Goal: Find contact information: Find contact information

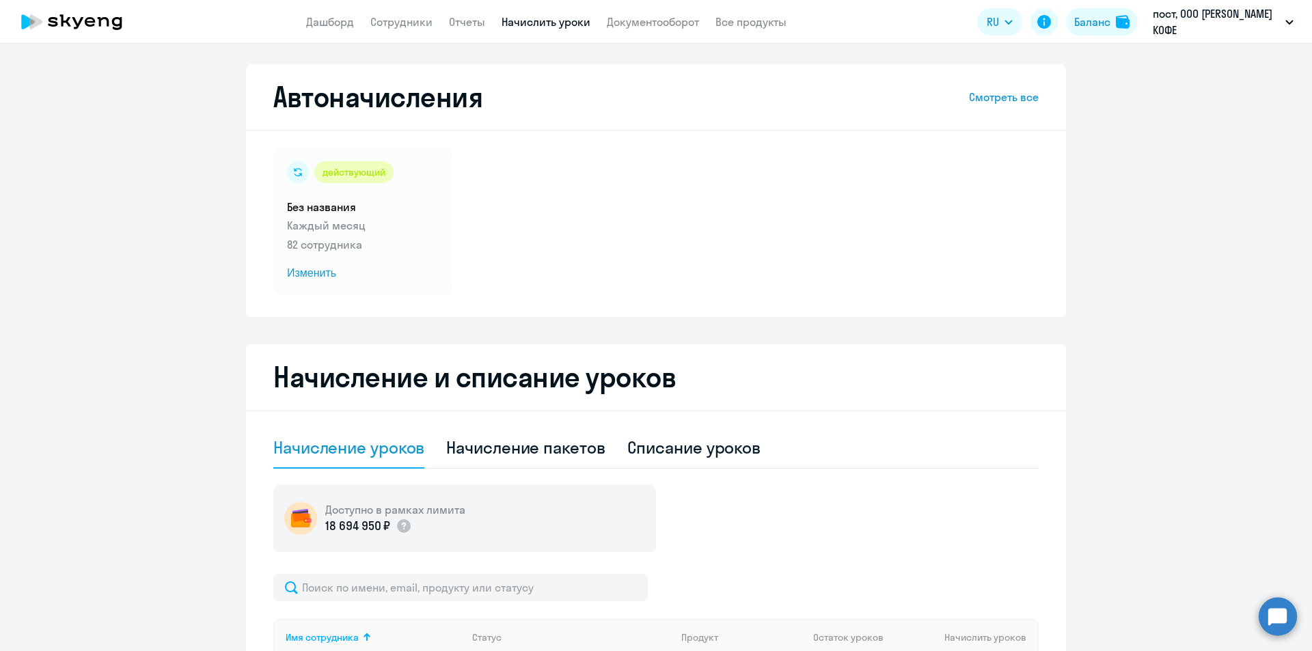
select select "10"
click at [413, 31] on app-header "Дашборд Сотрудники Отчеты Начислить уроки Документооборот Все продукты Дашборд …" at bounding box center [656, 22] width 1312 height 44
click at [413, 27] on link "Сотрудники" at bounding box center [401, 22] width 62 height 14
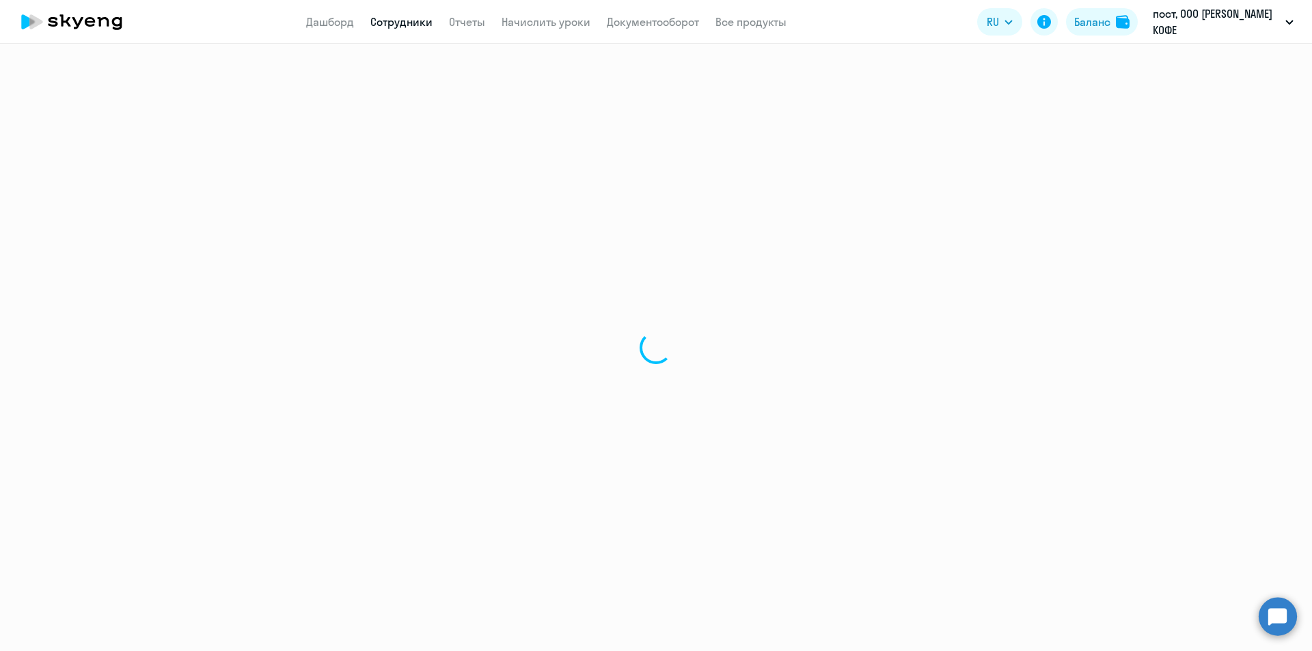
select select "30"
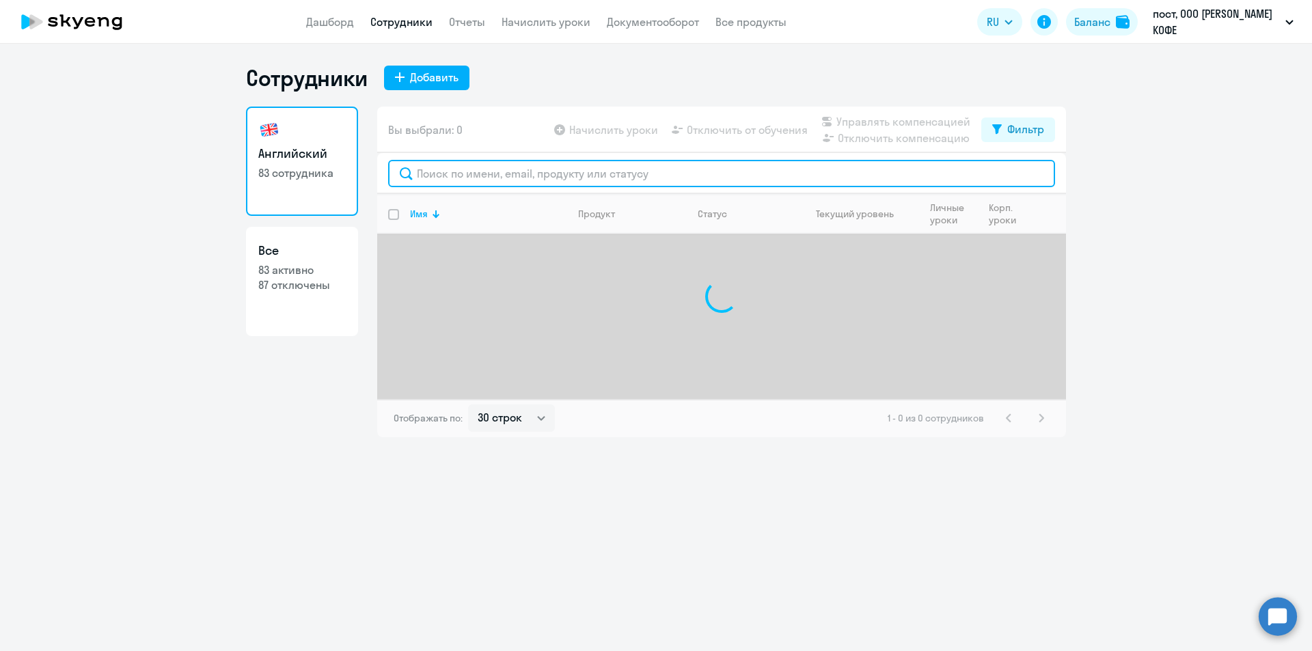
click at [629, 169] on input "text" at bounding box center [721, 173] width 667 height 27
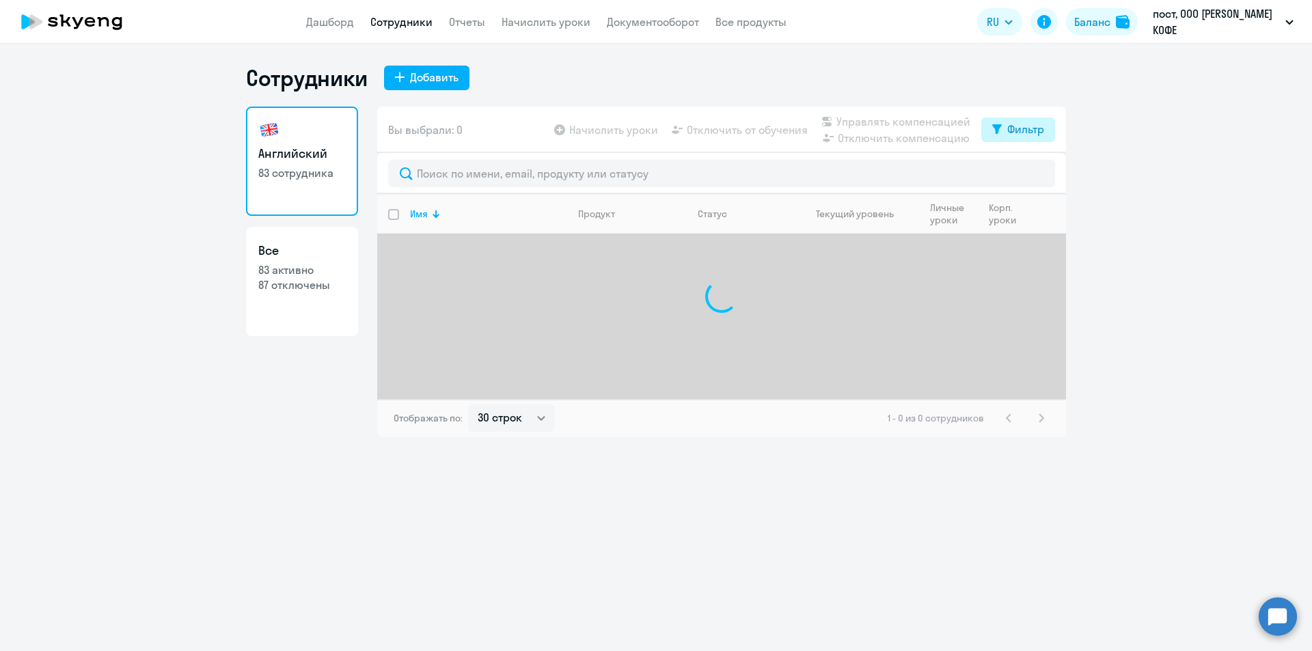
click at [1012, 126] on div "Фильтр" at bounding box center [1025, 129] width 37 height 16
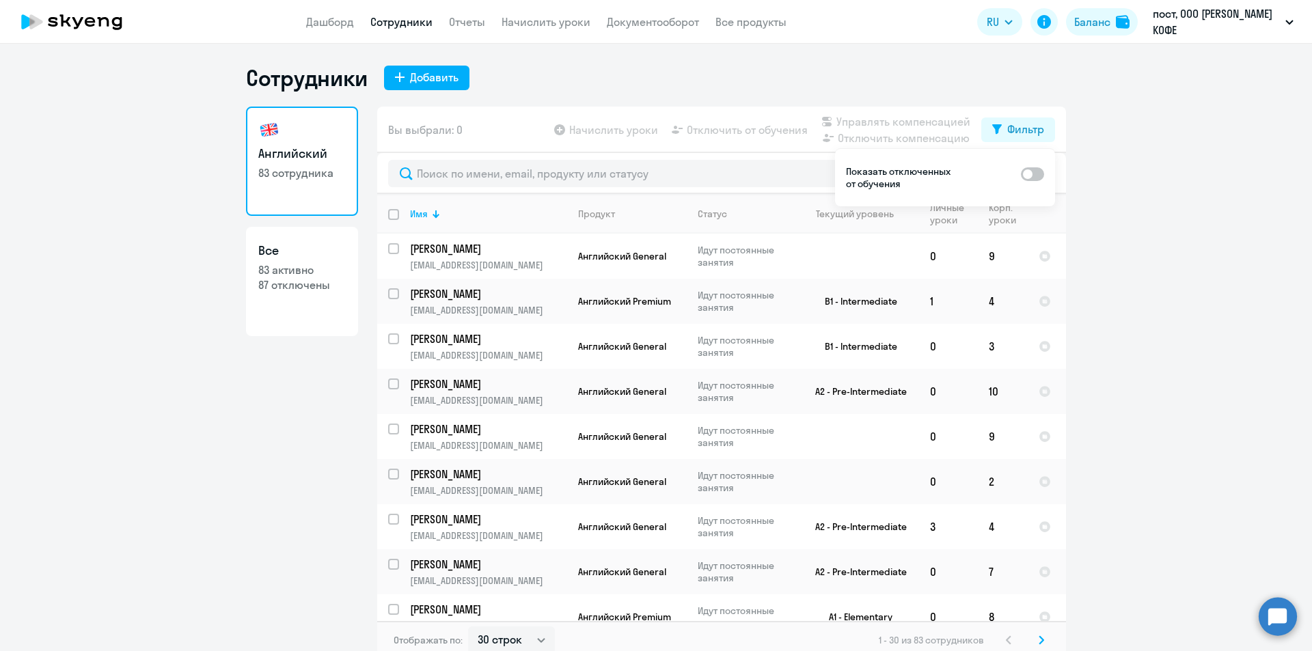
click at [1031, 180] on span at bounding box center [1032, 174] width 23 height 14
click at [1021, 174] on input "checkbox" at bounding box center [1020, 174] width 1 height 1
checkbox input "true"
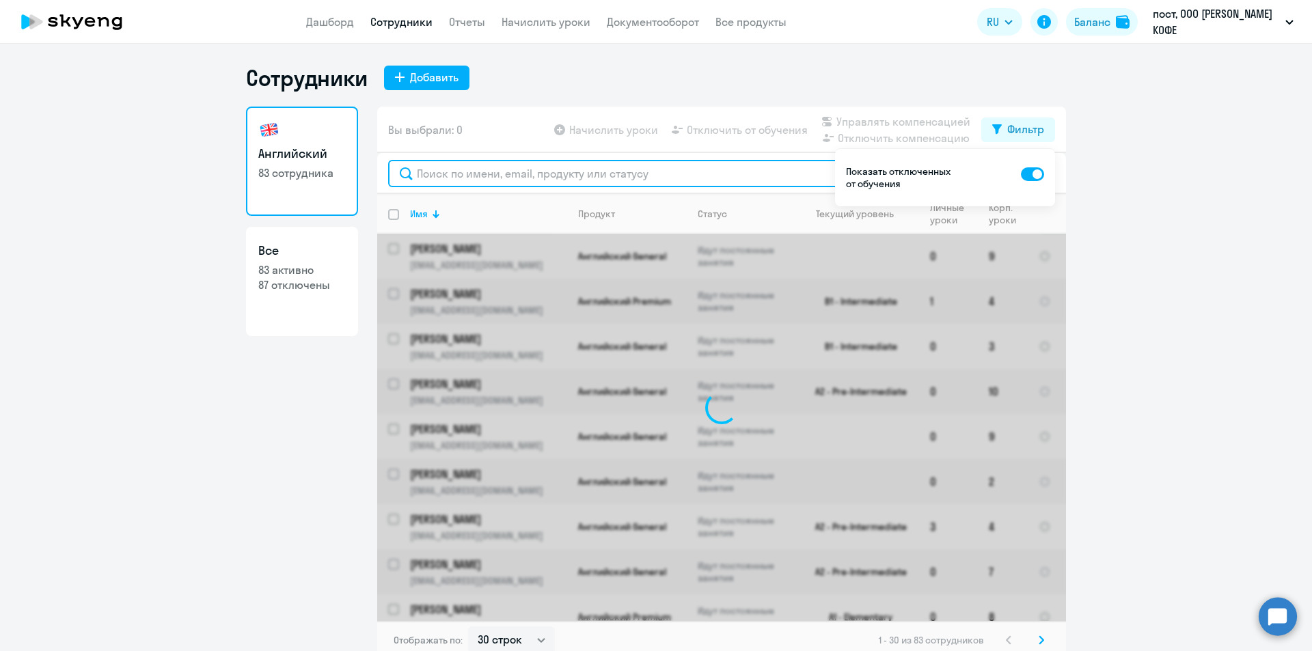
click at [730, 166] on input "text" at bounding box center [721, 173] width 667 height 27
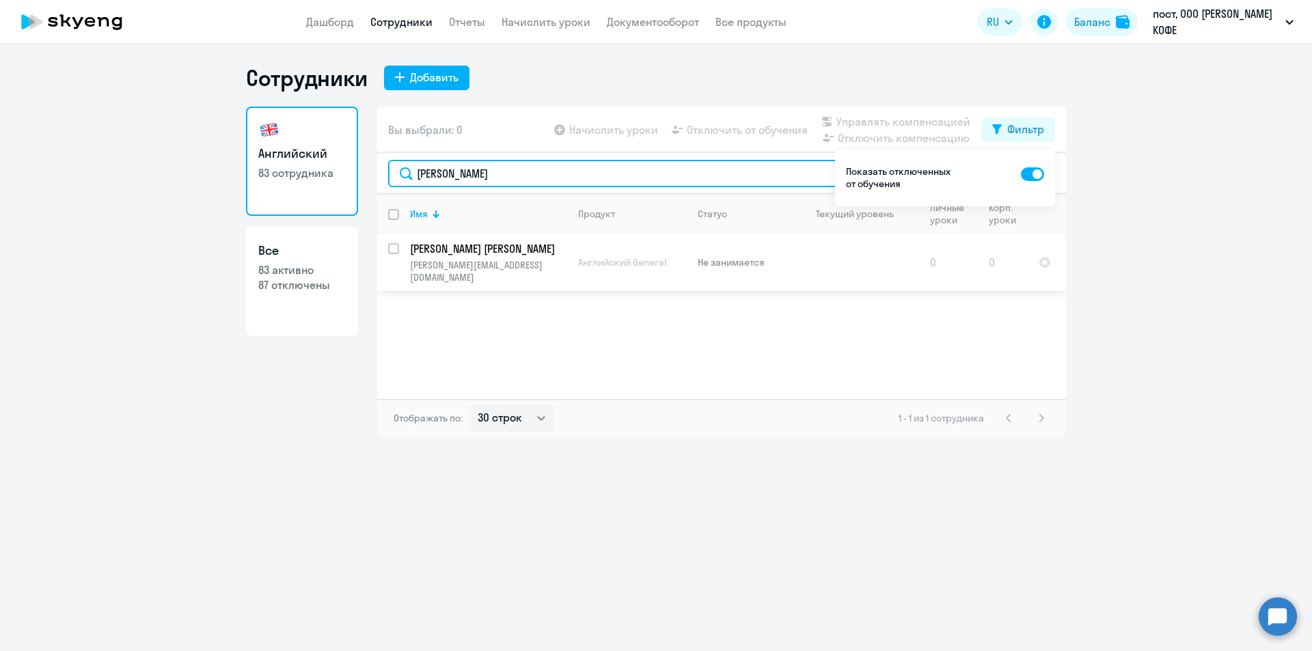
type input "[PERSON_NAME]"
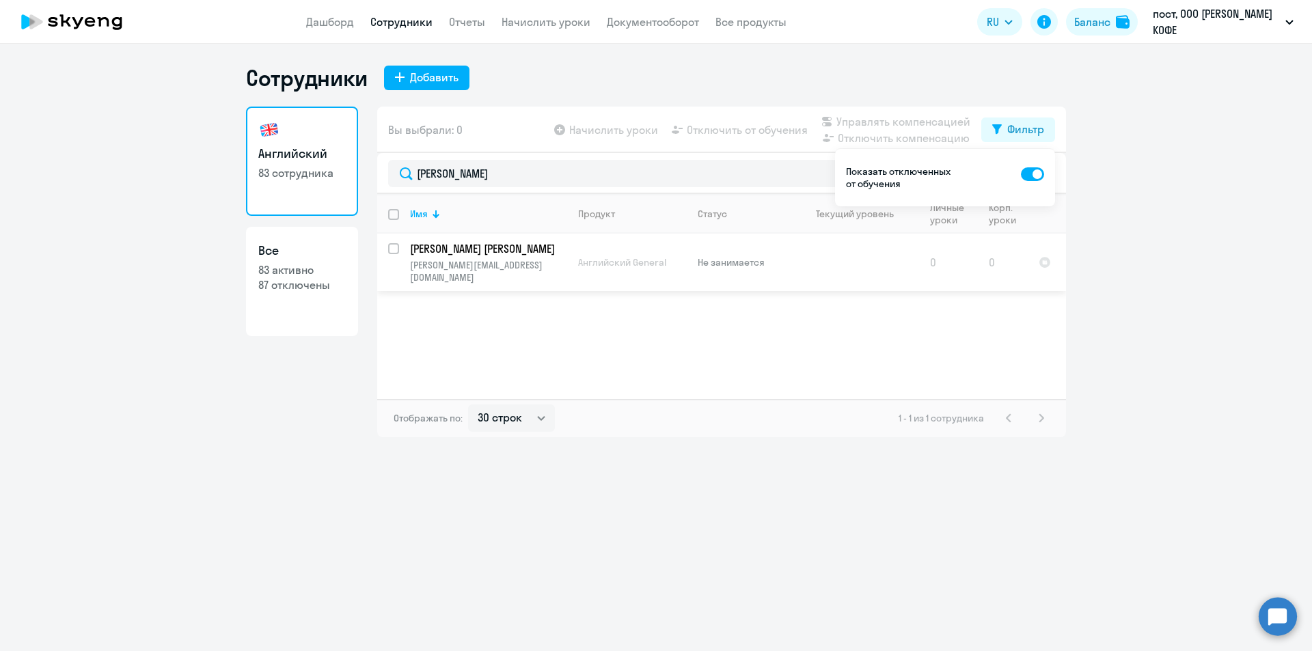
click at [446, 248] on p "[PERSON_NAME] [PERSON_NAME]" at bounding box center [487, 248] width 154 height 15
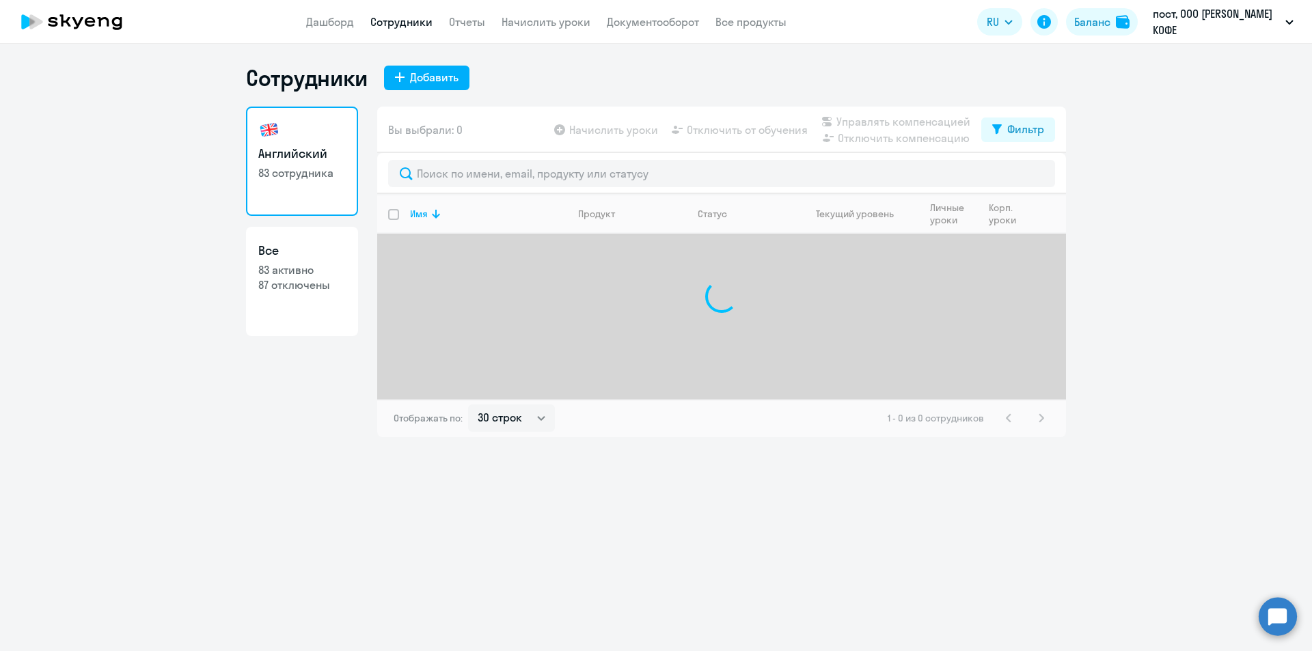
select select "30"
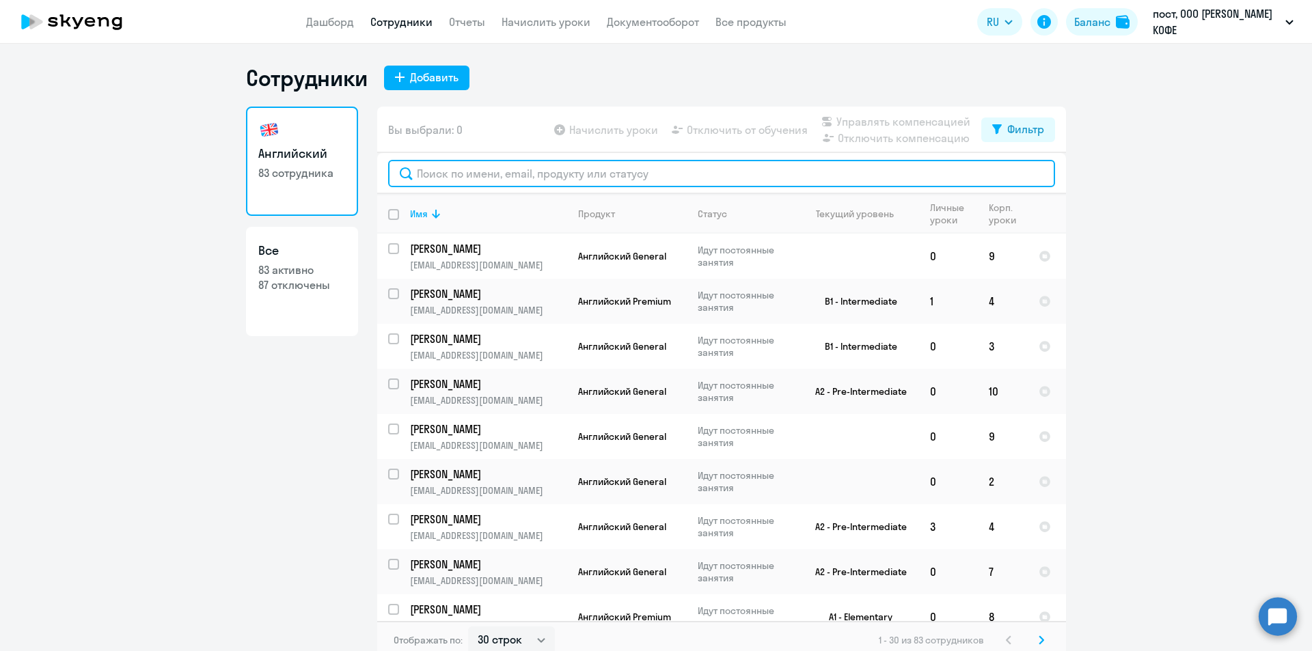
click at [519, 169] on input "text" at bounding box center [721, 173] width 667 height 27
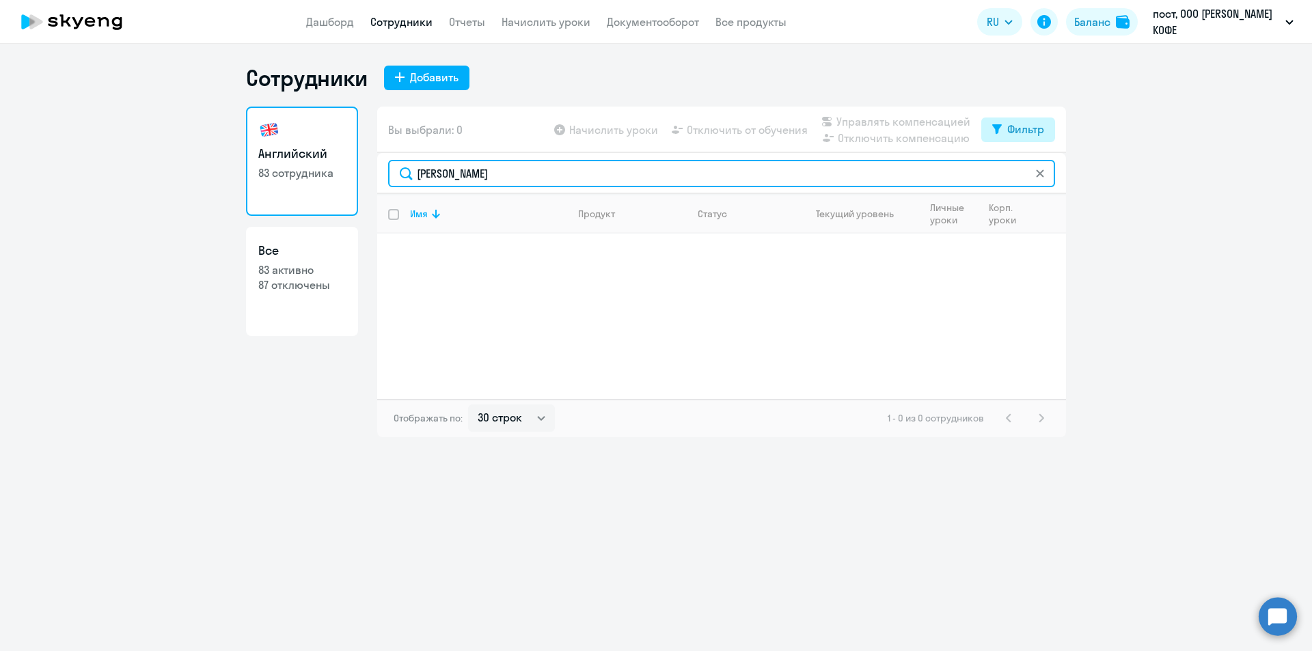
type input "[PERSON_NAME]"
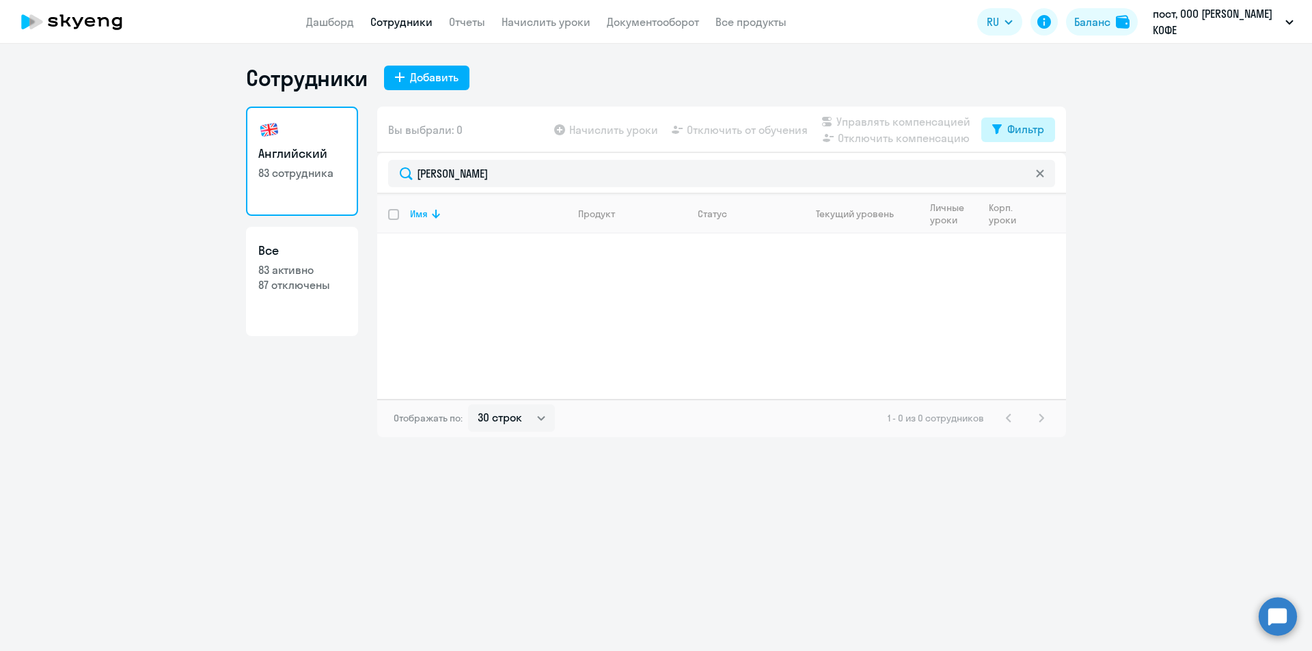
click at [1030, 128] on div "Фильтр" at bounding box center [1025, 129] width 37 height 16
click at [1031, 173] on span at bounding box center [1032, 174] width 23 height 14
click at [1021, 174] on input "checkbox" at bounding box center [1020, 174] width 1 height 1
checkbox input "true"
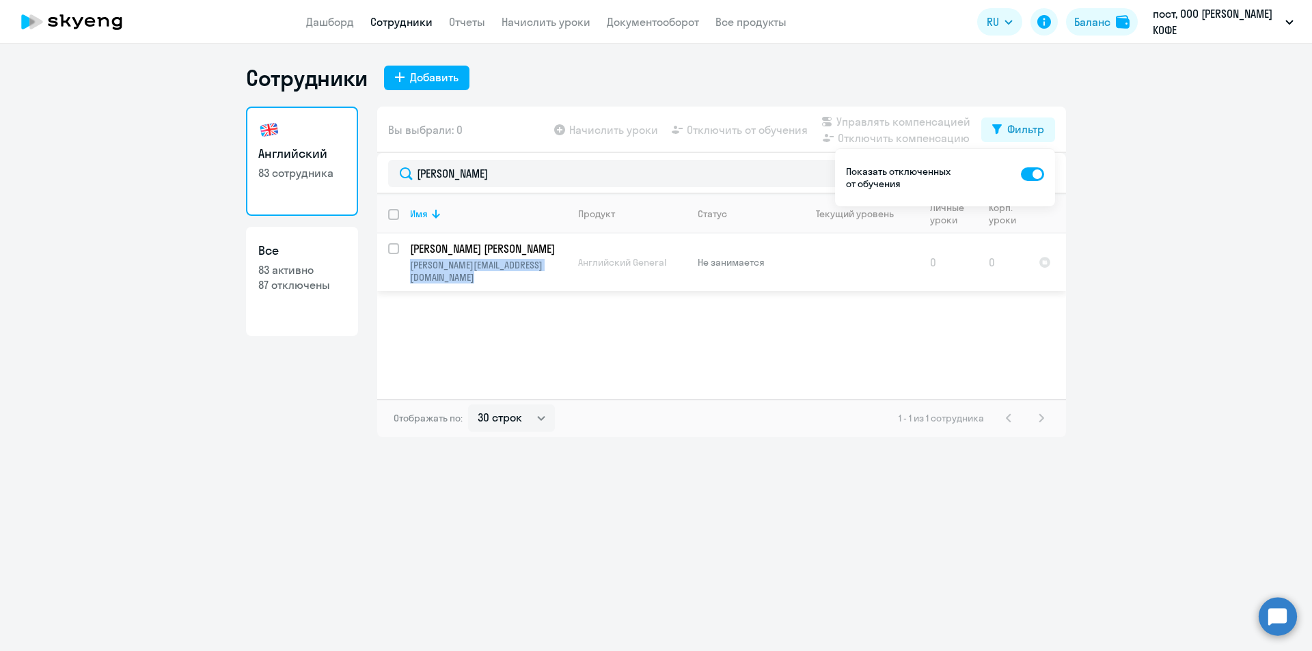
drag, startPoint x: 569, startPoint y: 266, endPoint x: 407, endPoint y: 267, distance: 162.0
click at [407, 267] on tr "Бейсимбекова Алия Тлеулесовна aliya.beysimbekova@gmail.com Английский General Н…" at bounding box center [721, 262] width 689 height 57
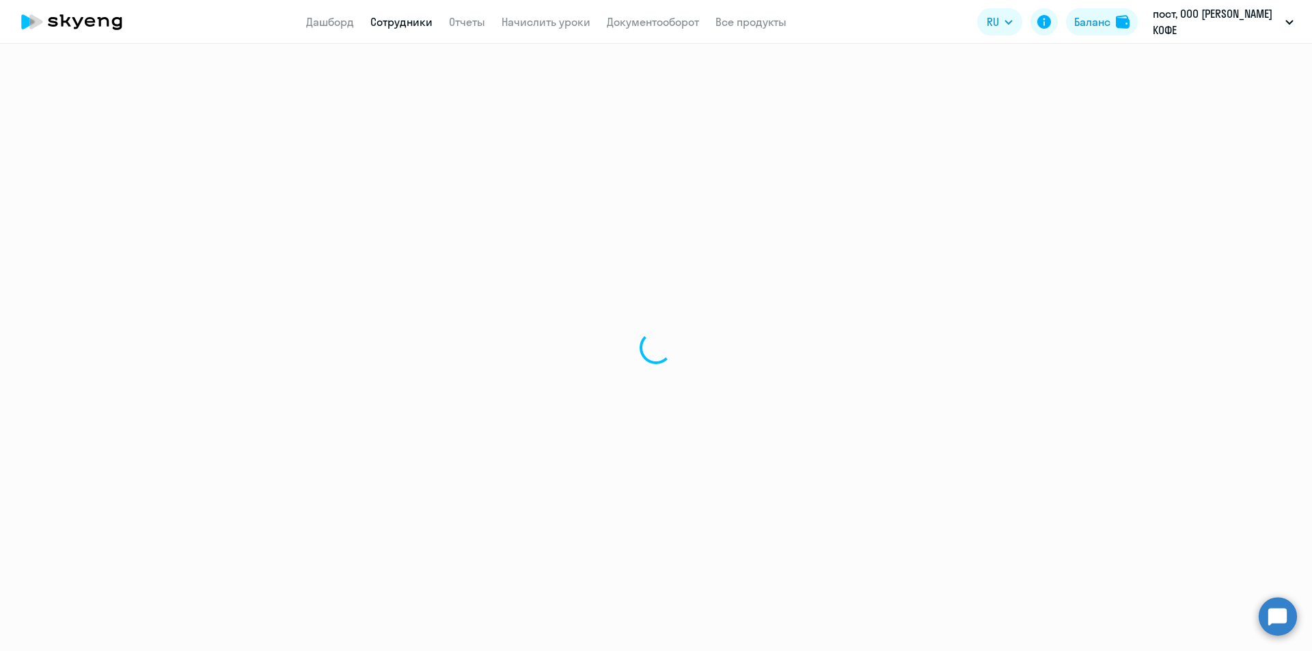
select select "english"
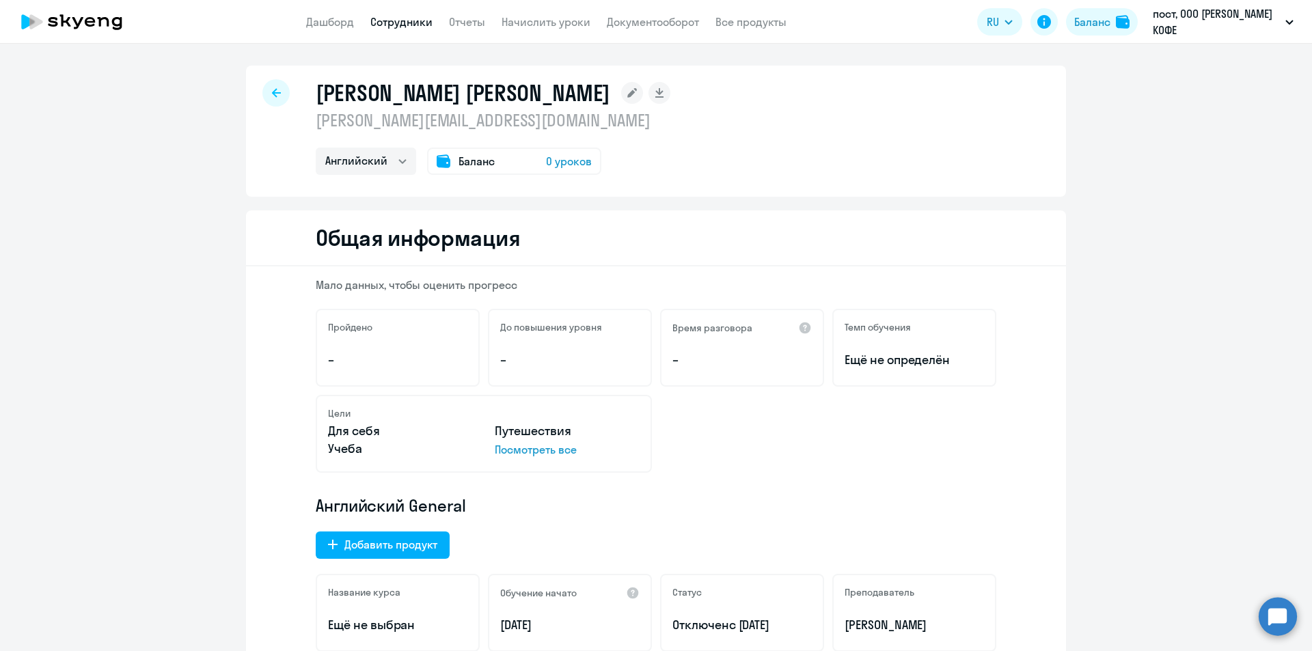
click at [379, 117] on p "[PERSON_NAME][EMAIL_ADDRESS][DOMAIN_NAME]" at bounding box center [493, 120] width 355 height 22
copy p "[PERSON_NAME][EMAIL_ADDRESS][DOMAIN_NAME]"
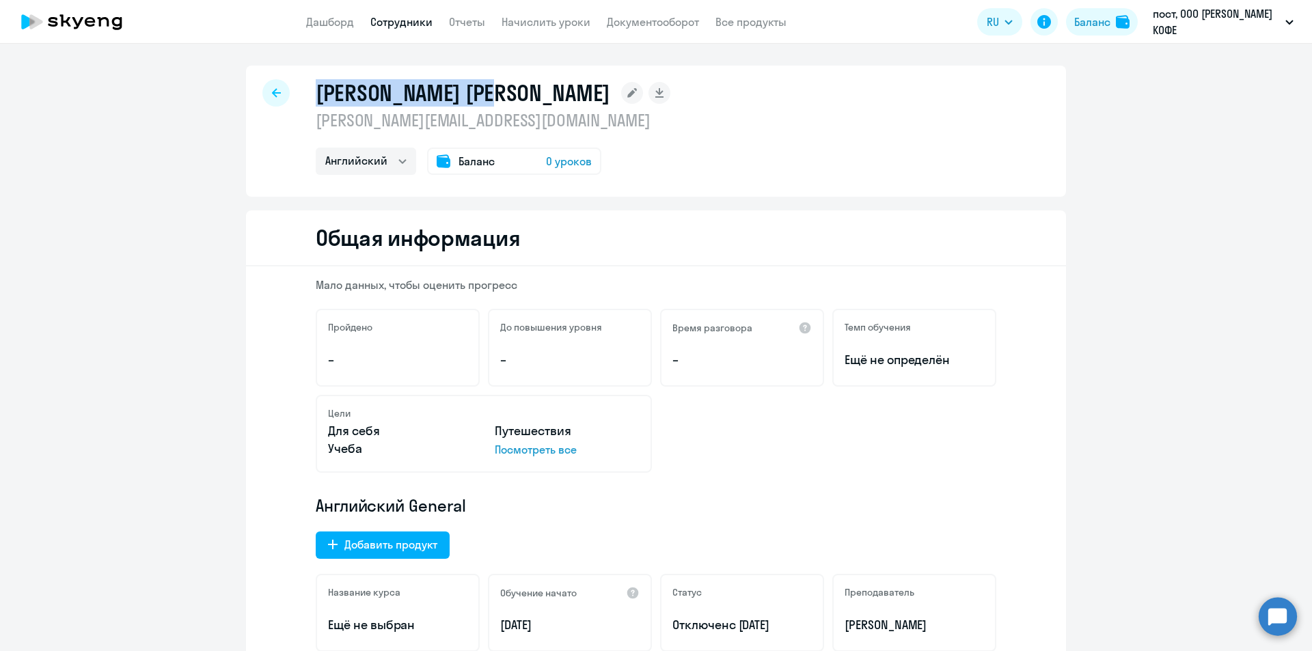
drag, startPoint x: 314, startPoint y: 92, endPoint x: 515, endPoint y: 88, distance: 200.9
click at [515, 88] on h1 "[PERSON_NAME] [PERSON_NAME]" at bounding box center [463, 92] width 295 height 27
copy h1 "Бейсимбекова Алия"
